Goal: Information Seeking & Learning: Learn about a topic

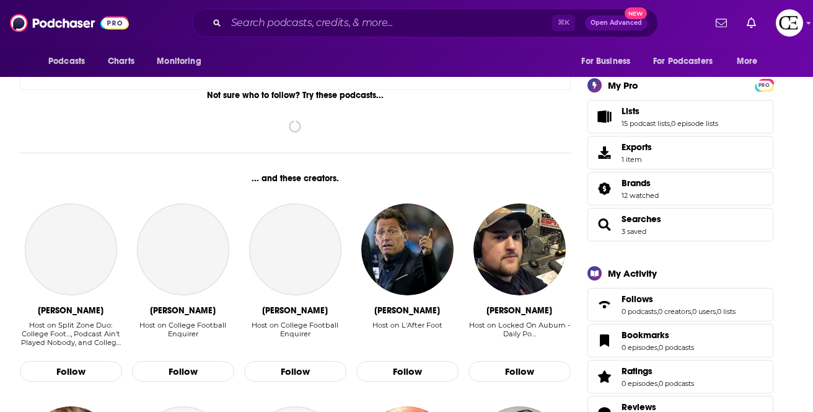
scroll to position [267, 0]
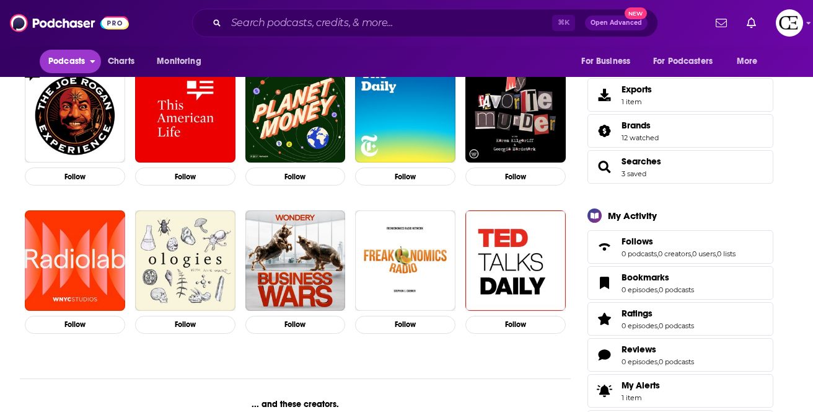
click at [63, 58] on span "Podcasts" at bounding box center [66, 61] width 37 height 17
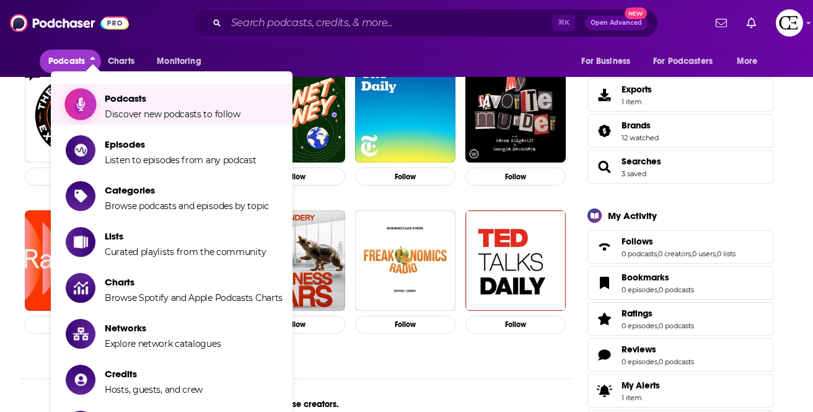
click at [95, 97] on span "Show item sub-menu" at bounding box center [80, 103] width 95 height 95
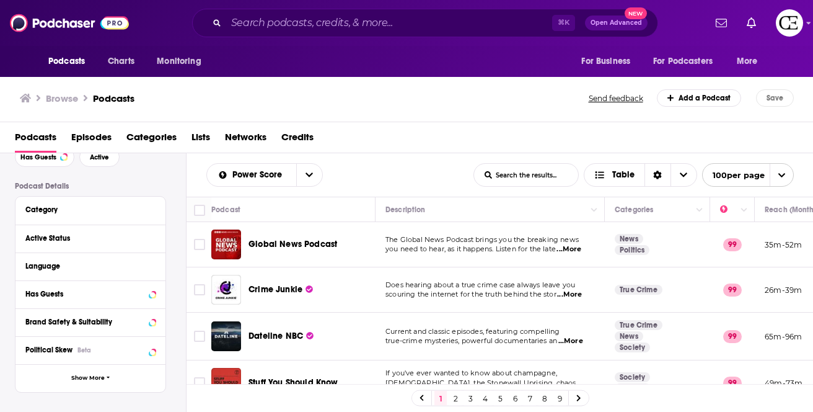
scroll to position [56, 0]
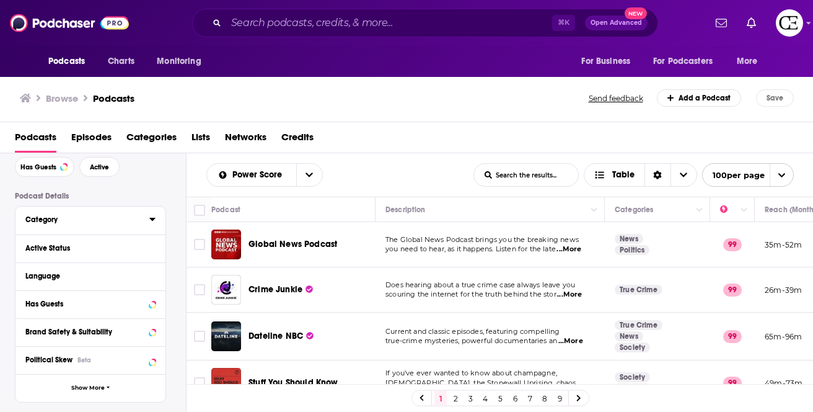
click at [58, 221] on div "Category" at bounding box center [83, 219] width 116 height 9
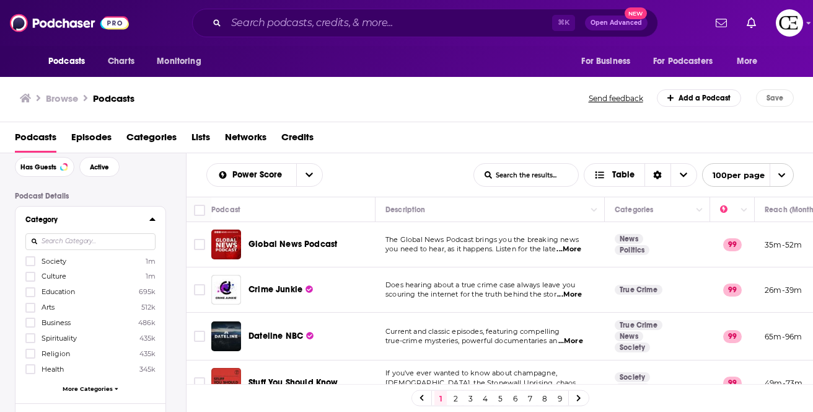
click at [57, 365] on span "Health" at bounding box center [53, 369] width 22 height 9
click at [30, 373] on input "multiSelectOption-health-7" at bounding box center [30, 373] width 0 height 0
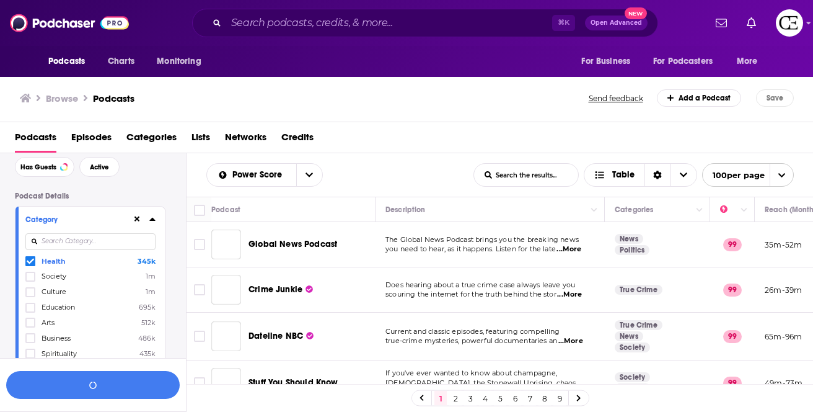
scroll to position [87, 0]
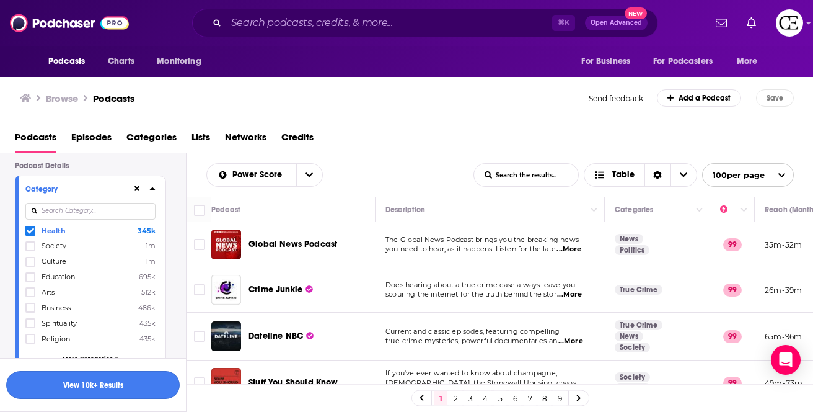
click at [86, 383] on button "View 10k+ Results" at bounding box center [93, 385] width 174 height 28
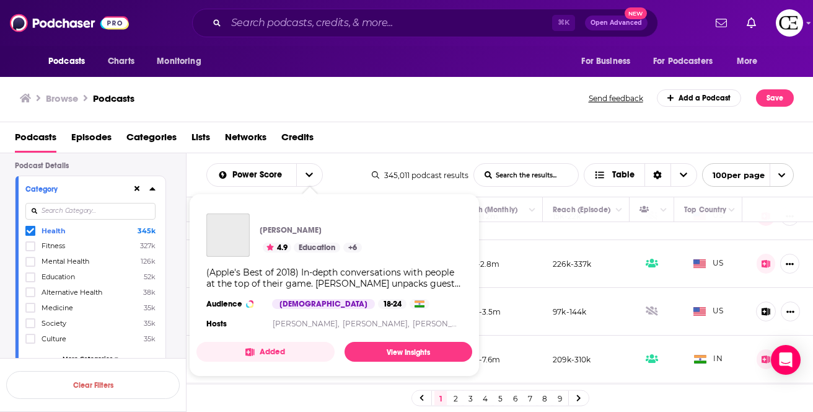
scroll to position [574, 305]
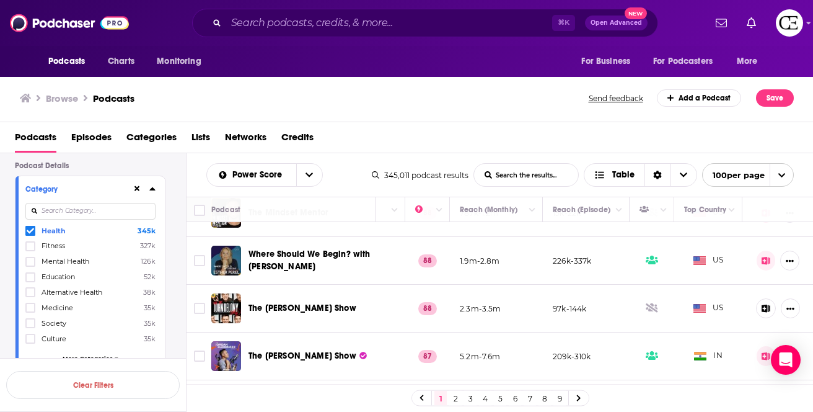
click at [307, 303] on span "The [PERSON_NAME] Show" at bounding box center [303, 308] width 108 height 11
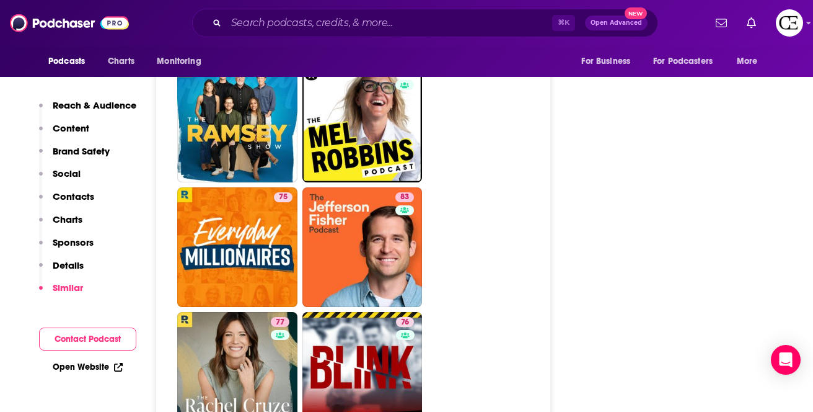
scroll to position [2891, 0]
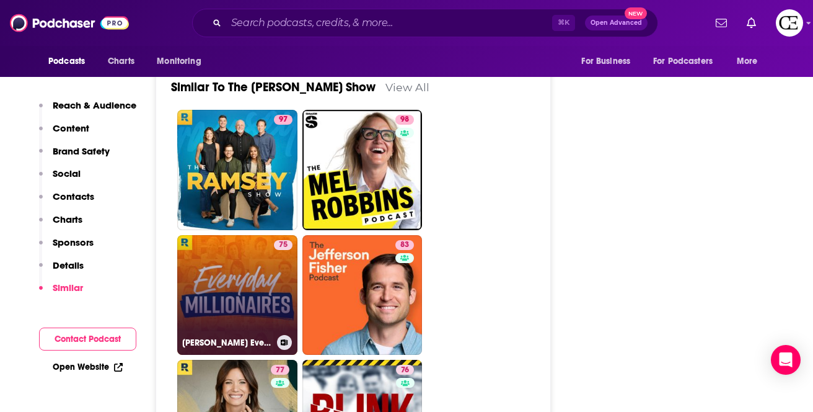
click at [244, 235] on link "75 [PERSON_NAME] Everyday Millionaires" at bounding box center [237, 295] width 120 height 120
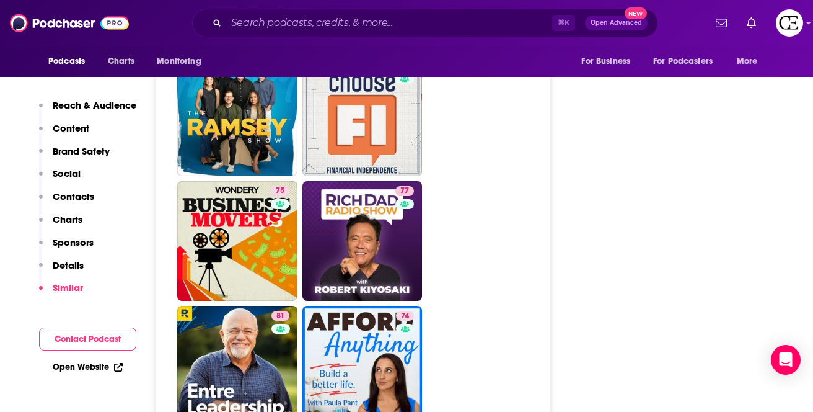
scroll to position [2986, 0]
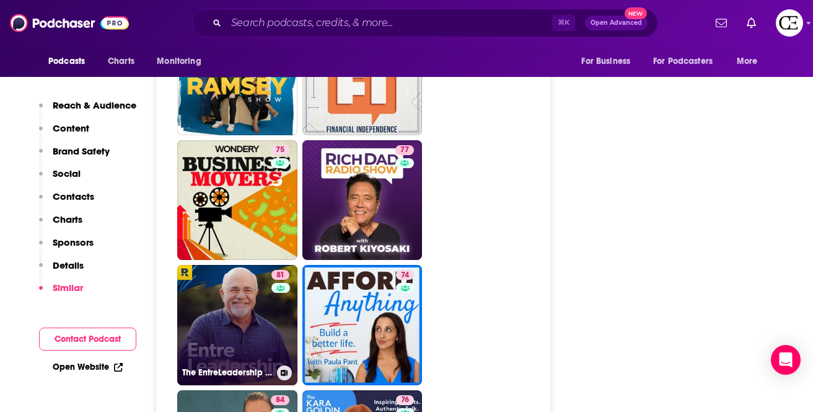
click at [241, 265] on link "81 The EntreLeadership Podcast" at bounding box center [237, 325] width 120 height 120
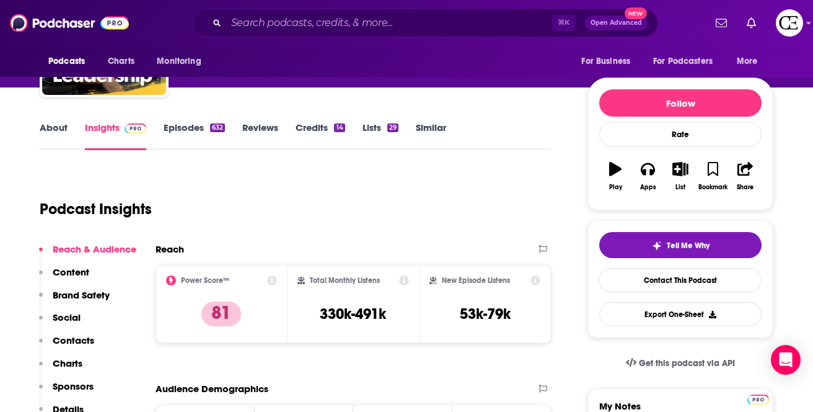
scroll to position [128, 0]
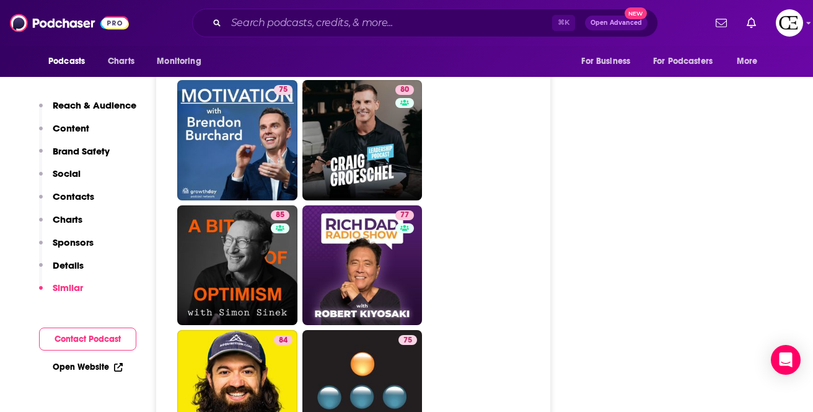
scroll to position [3810, 0]
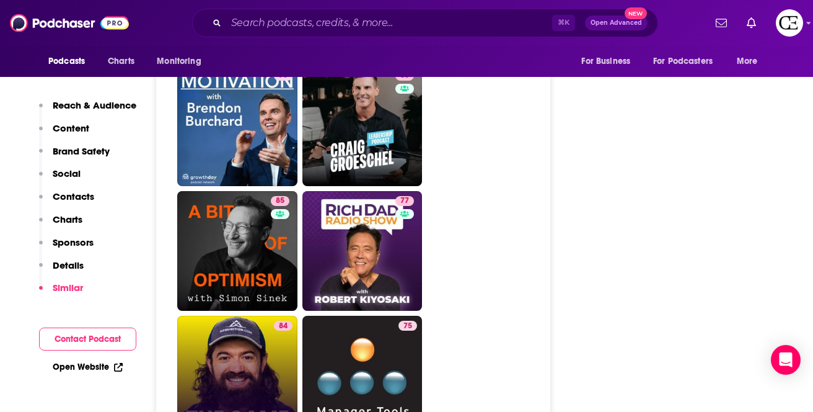
click at [234, 316] on link "84 The Game with [PERSON_NAME]" at bounding box center [237, 376] width 120 height 120
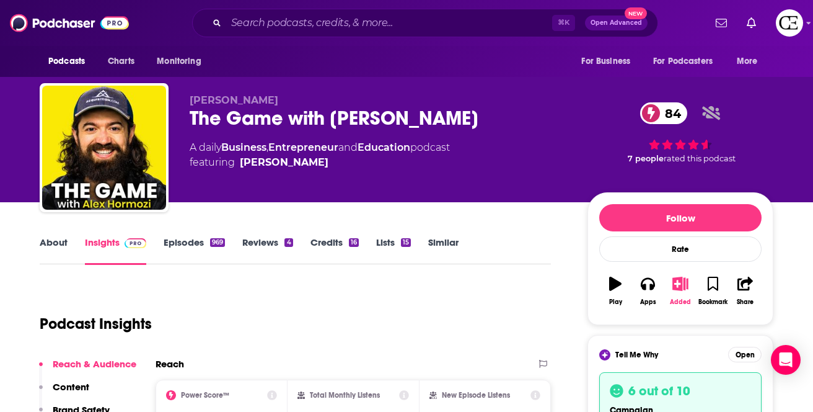
click at [678, 289] on icon "button" at bounding box center [680, 284] width 15 height 14
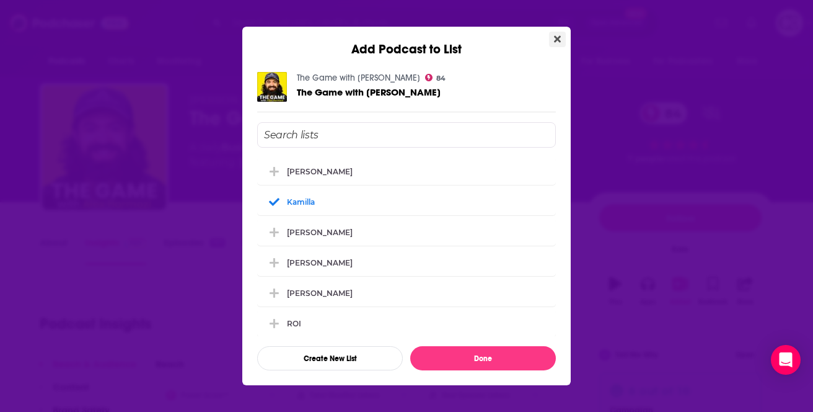
click at [551, 44] on button "Close" at bounding box center [557, 39] width 17 height 15
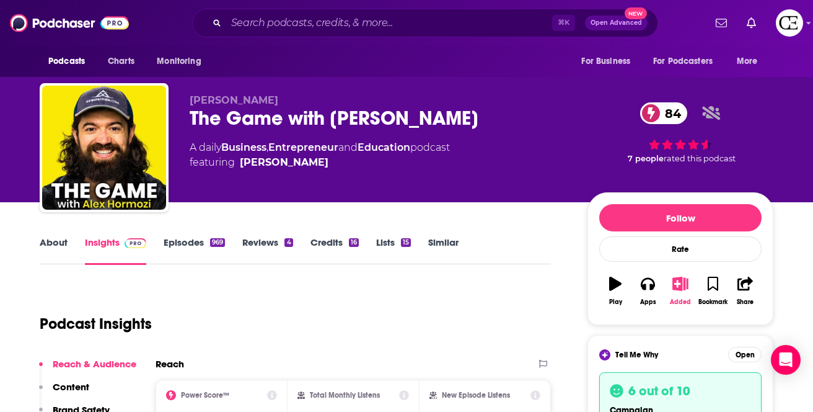
type input "[URL][DOMAIN_NAME][PERSON_NAME]"
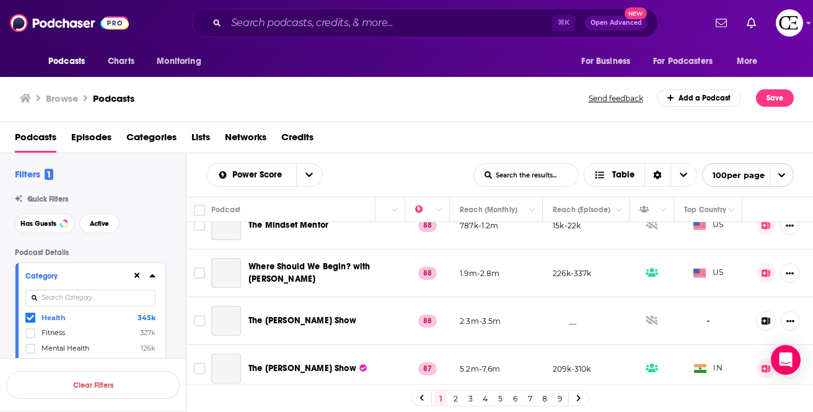
scroll to position [700, 305]
